Goal: Task Accomplishment & Management: Manage account settings

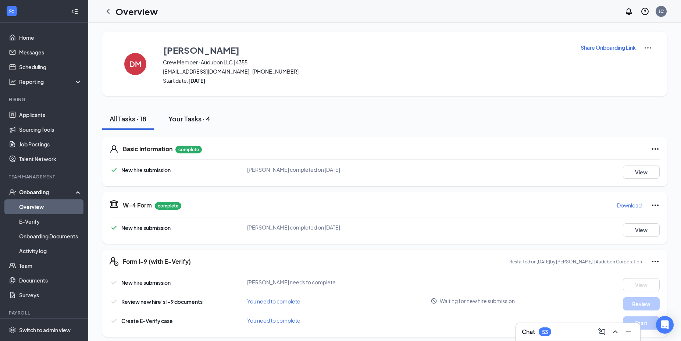
click at [192, 119] on div "Your Tasks · 4" at bounding box center [189, 118] width 42 height 9
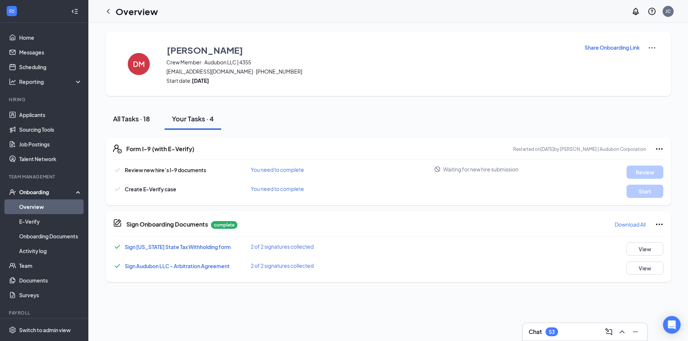
click at [131, 117] on div "All Tasks · 18" at bounding box center [131, 118] width 37 height 9
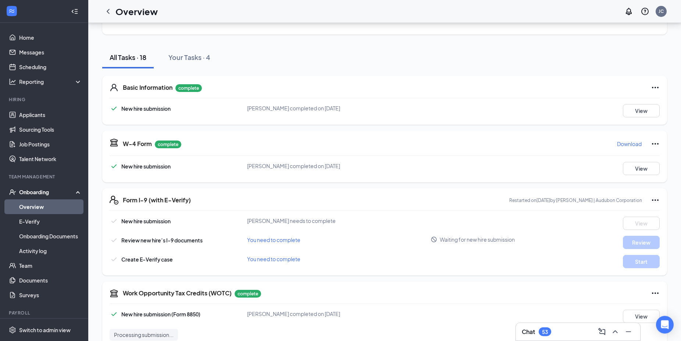
scroll to position [62, 0]
click at [31, 190] on div "Onboarding" at bounding box center [47, 191] width 57 height 7
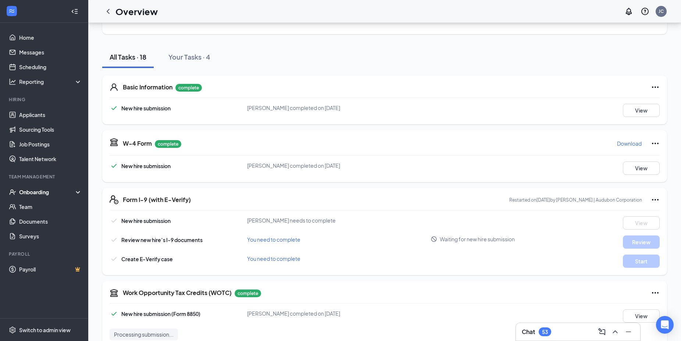
click at [32, 189] on div "Onboarding" at bounding box center [47, 191] width 57 height 7
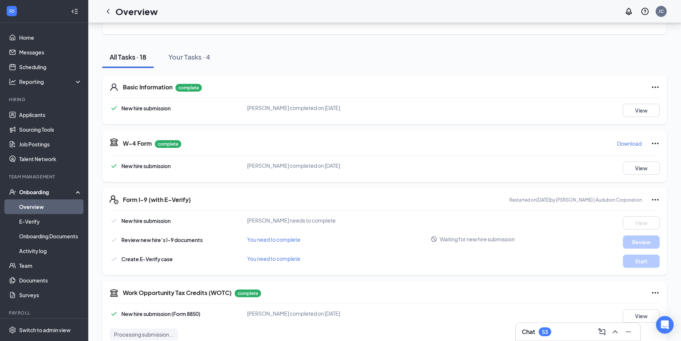
click at [32, 209] on link "Overview" at bounding box center [50, 206] width 63 height 15
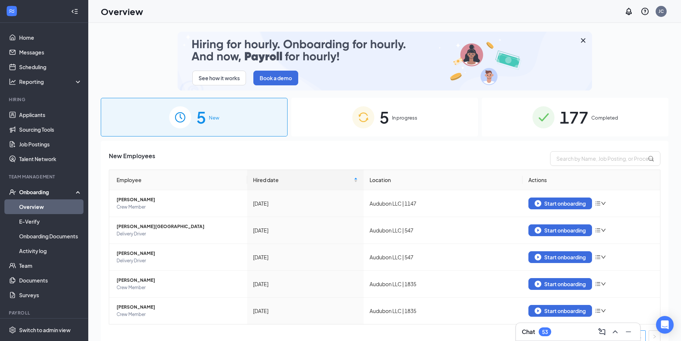
click at [408, 116] on span "In progress" at bounding box center [404, 117] width 25 height 7
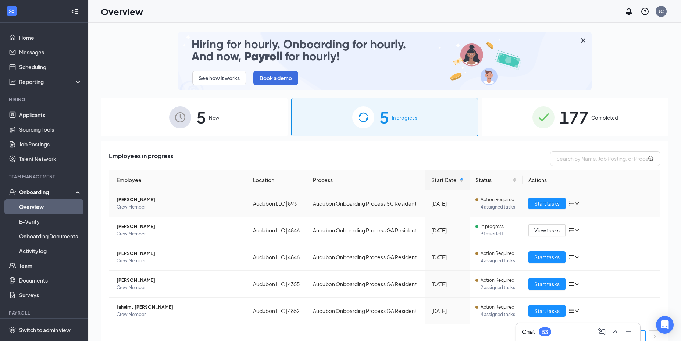
scroll to position [9, 0]
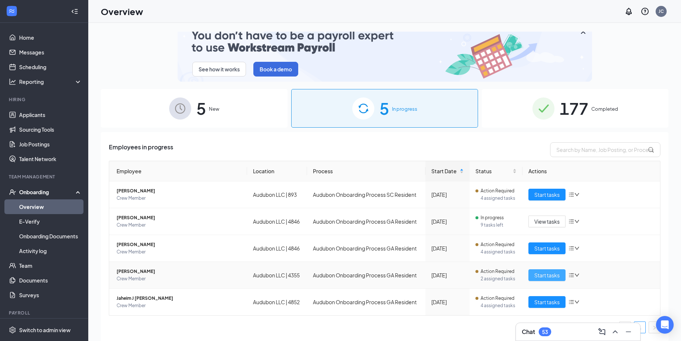
click at [542, 275] on span "Start tasks" at bounding box center [547, 275] width 25 height 8
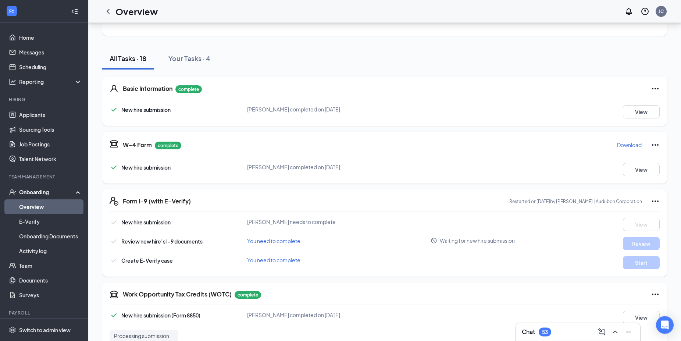
scroll to position [62, 0]
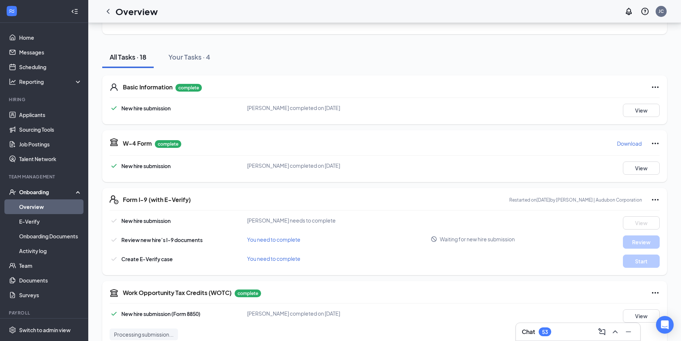
click at [656, 199] on icon "Ellipses" at bounding box center [655, 199] width 9 height 9
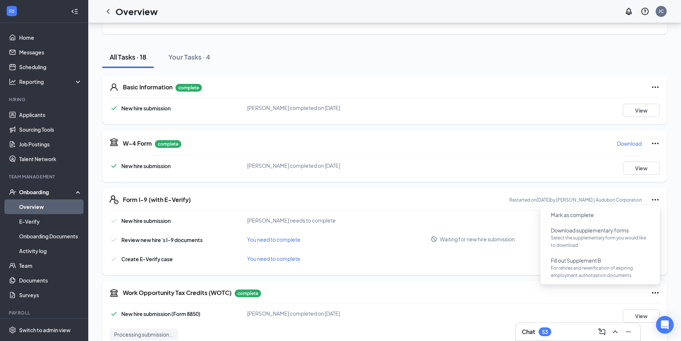
click at [483, 127] on div "Basic Information complete New hire submission Donte T Murdaugh completed on Se…" at bounding box center [384, 345] width 565 height 554
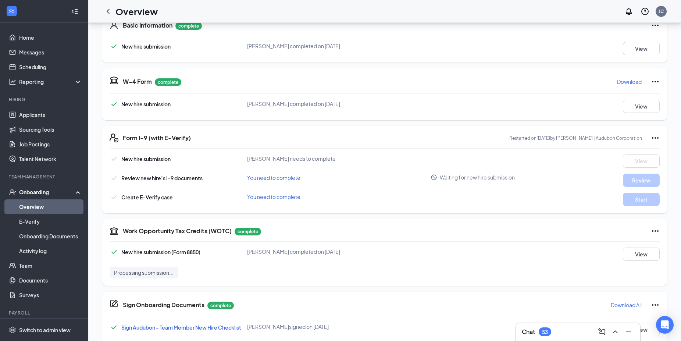
scroll to position [0, 0]
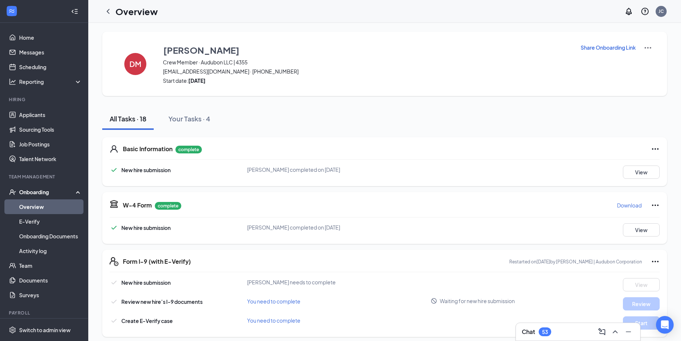
click at [571, 328] on div "Chat 53" at bounding box center [578, 332] width 113 height 12
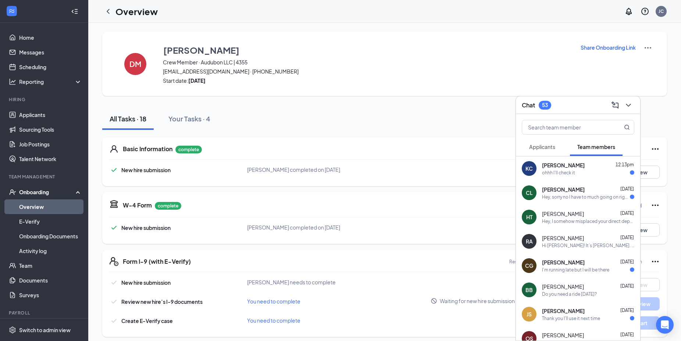
click at [545, 148] on span "Applicants" at bounding box center [542, 146] width 26 height 7
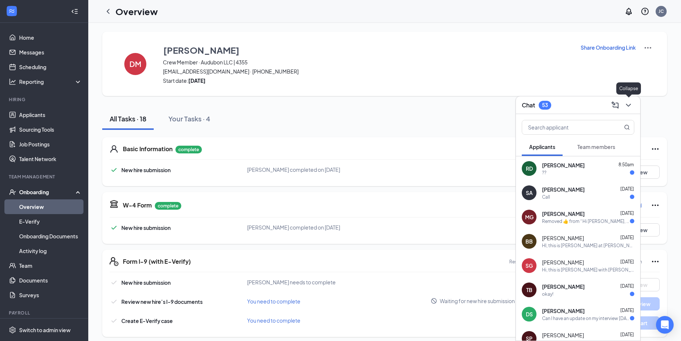
click at [629, 104] on icon "ChevronDown" at bounding box center [628, 105] width 9 height 9
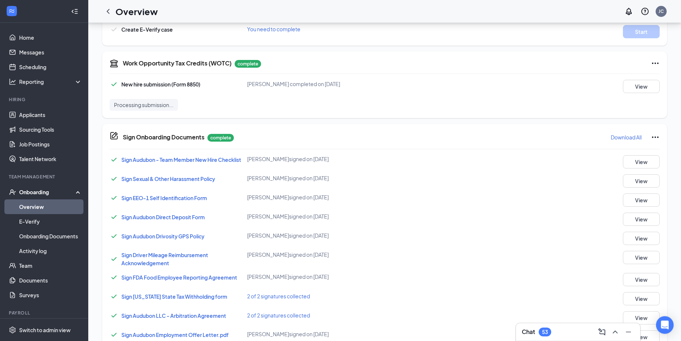
scroll to position [351, 0]
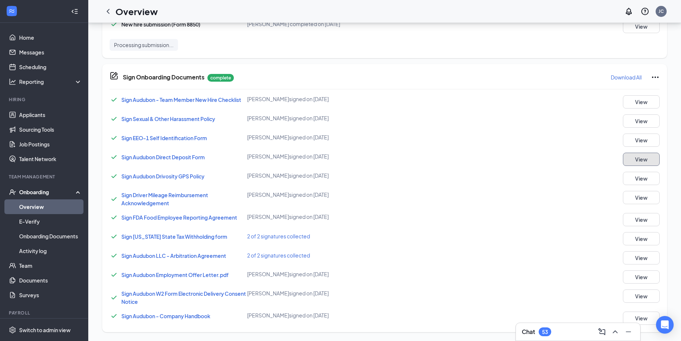
click at [640, 160] on button "View" at bounding box center [641, 159] width 37 height 13
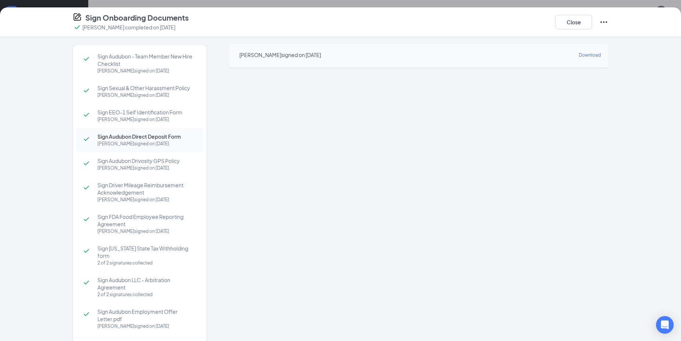
scroll to position [228, 0]
click at [571, 26] on button "Close" at bounding box center [574, 22] width 37 height 15
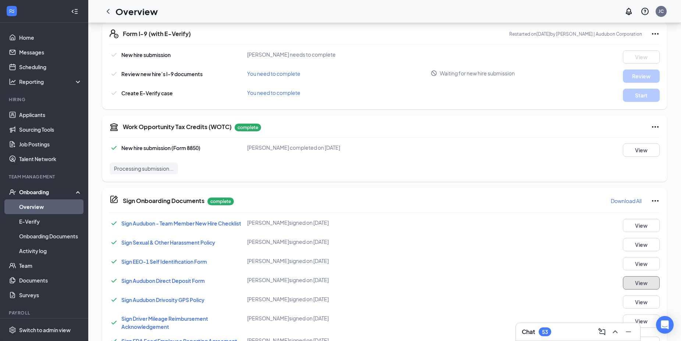
scroll to position [0, 0]
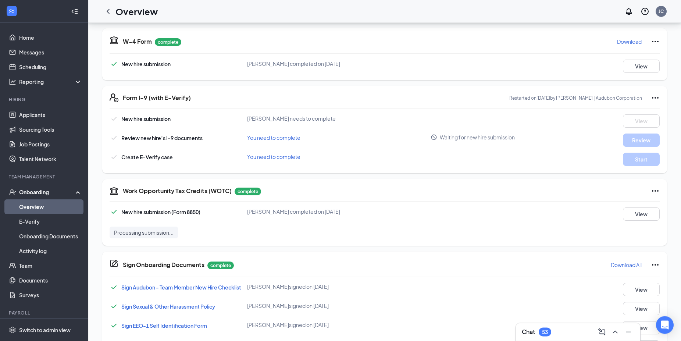
scroll to position [155, 0]
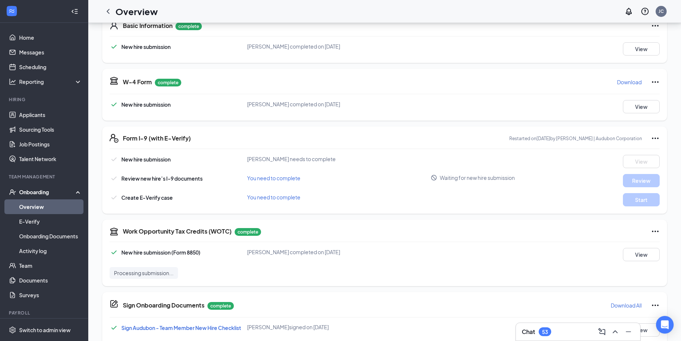
scroll to position [124, 0]
